Goal: Transaction & Acquisition: Purchase product/service

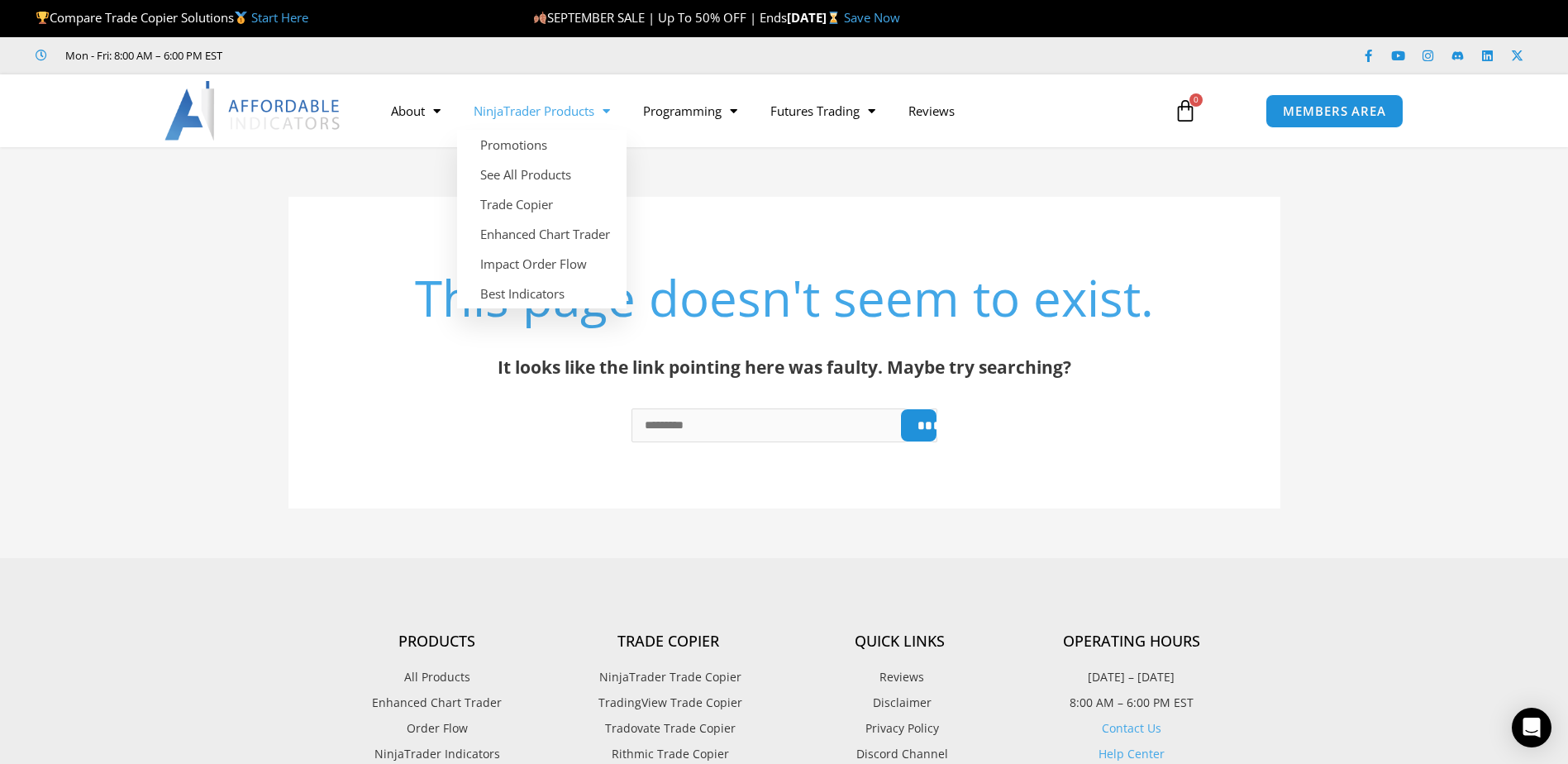
click at [602, 107] on span "Menu" at bounding box center [602, 111] width 15 height 29
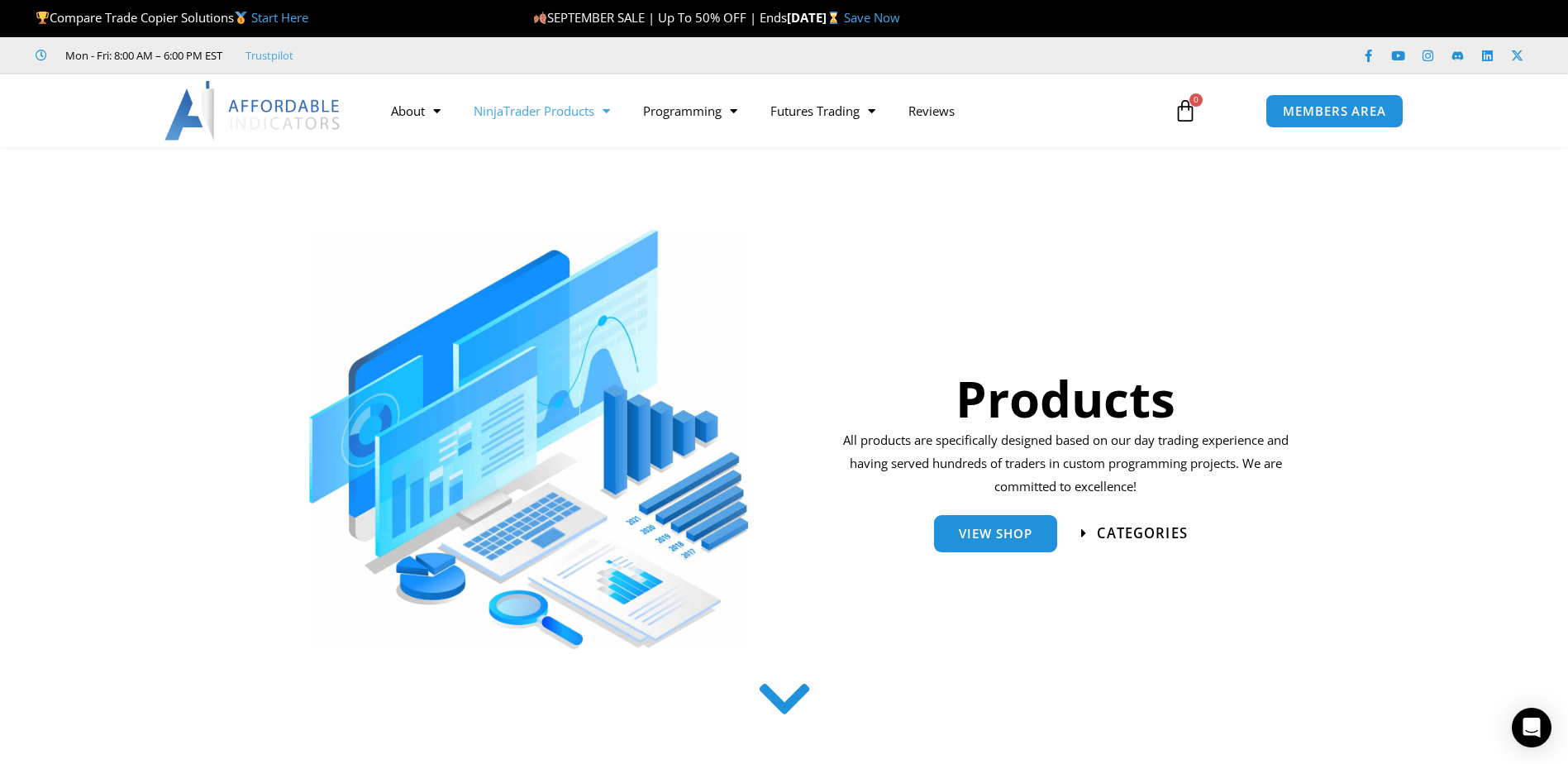
click at [1083, 536] on icon at bounding box center [1084, 533] width 7 height 14
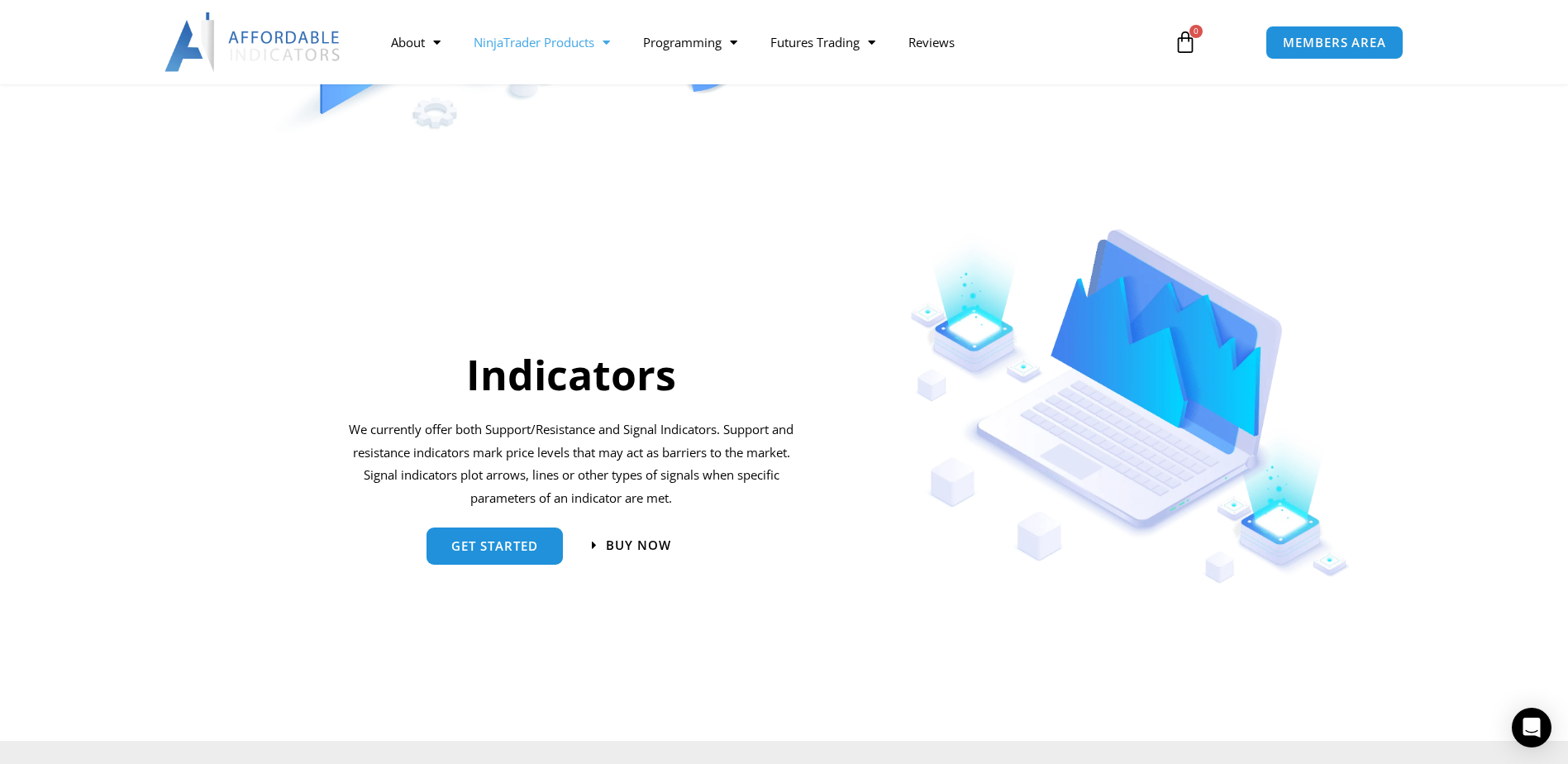
scroll to position [1604, 0]
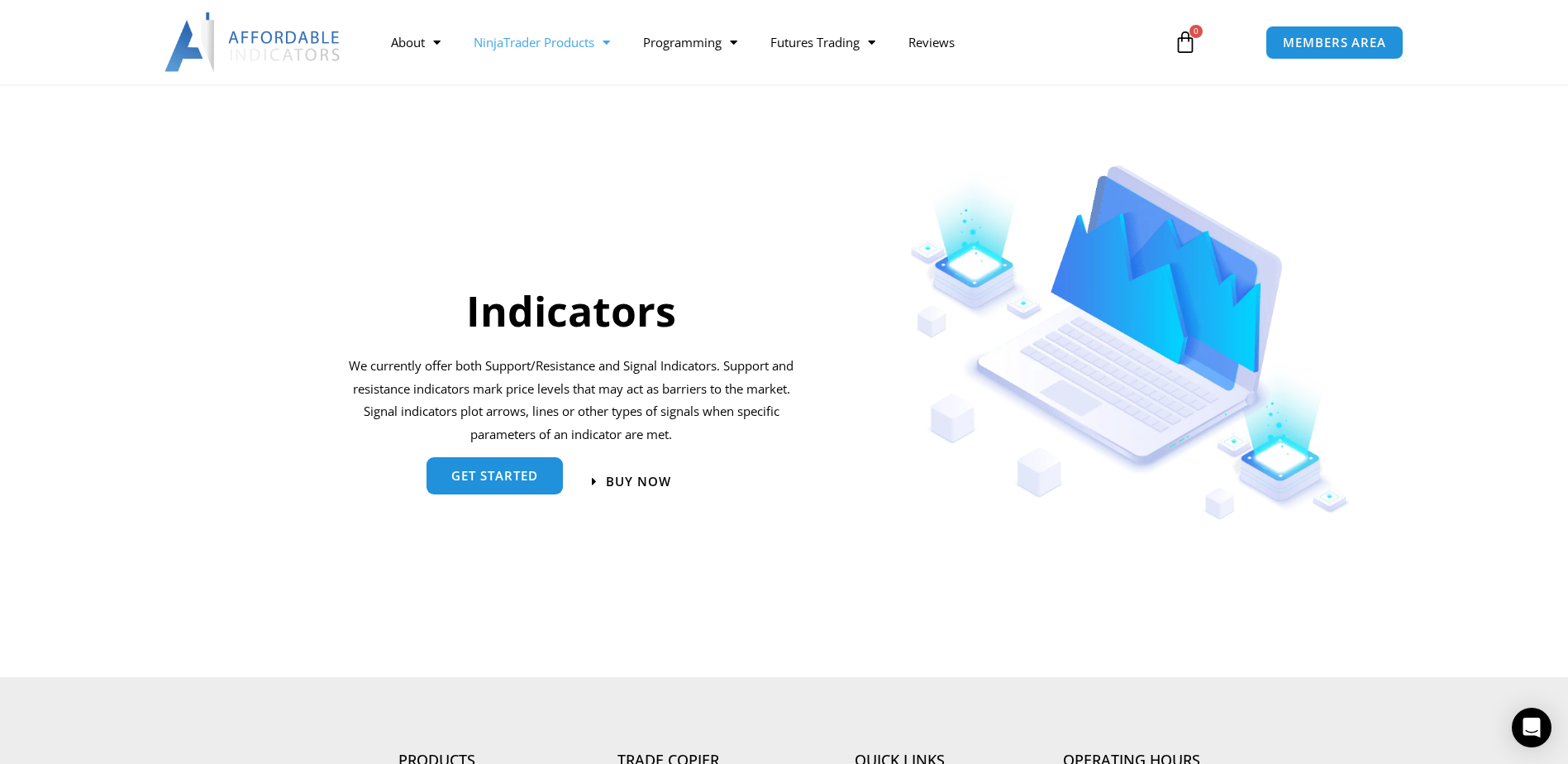
click at [523, 474] on span "get started" at bounding box center [494, 475] width 87 height 12
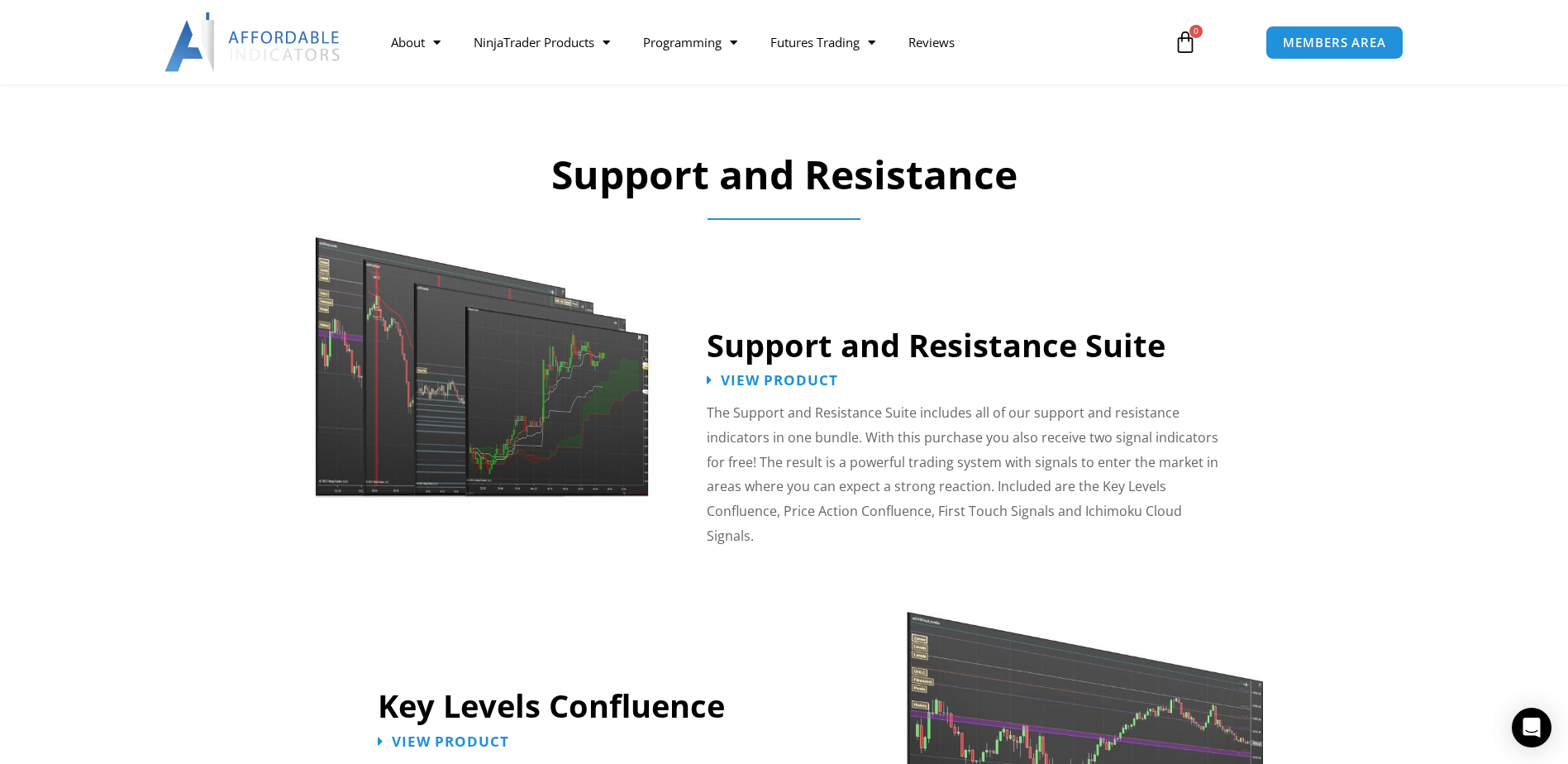
scroll to position [1350, 0]
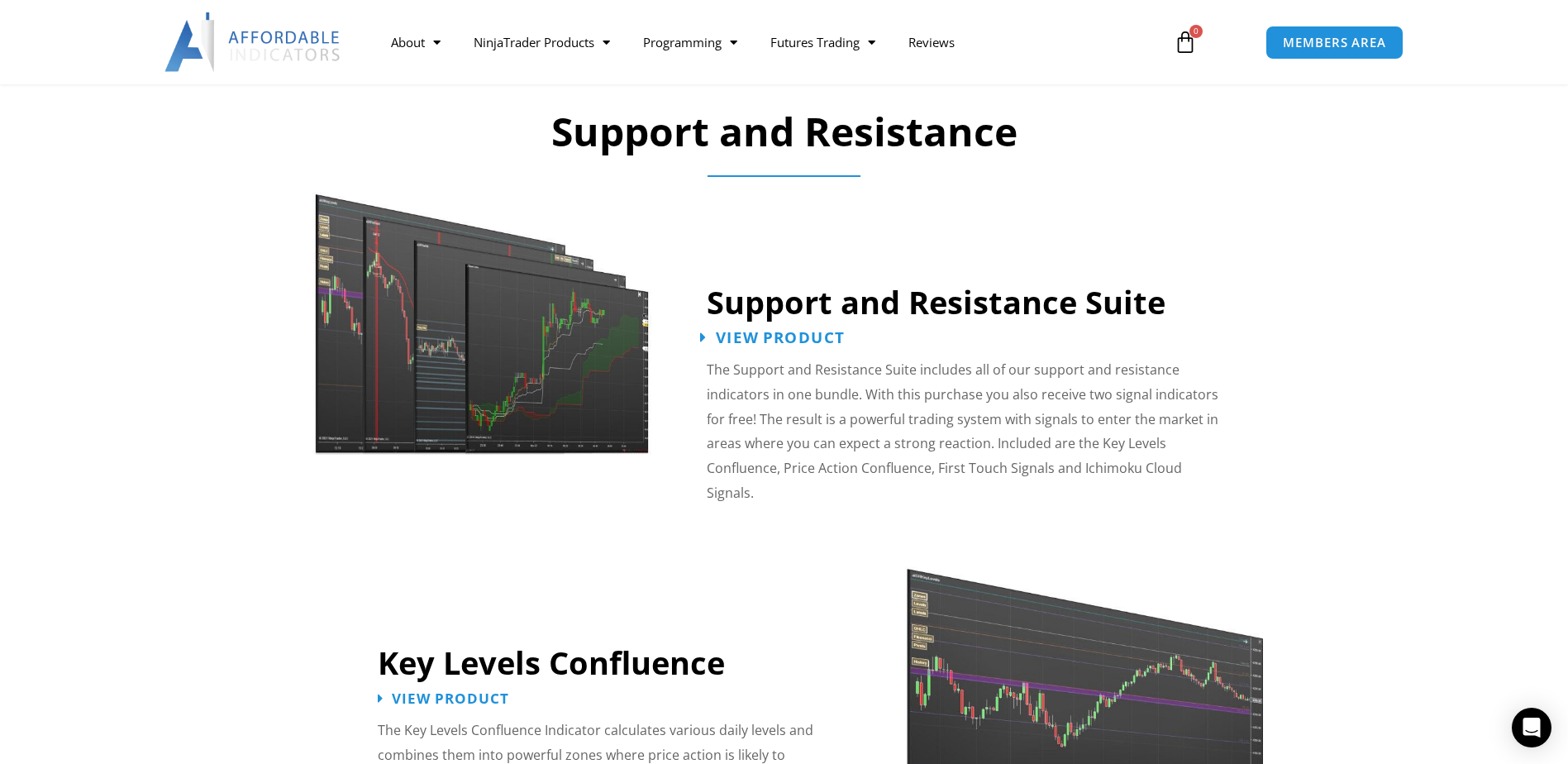
click at [739, 331] on span "View Product" at bounding box center [780, 337] width 129 height 15
